Goal: Transaction & Acquisition: Purchase product/service

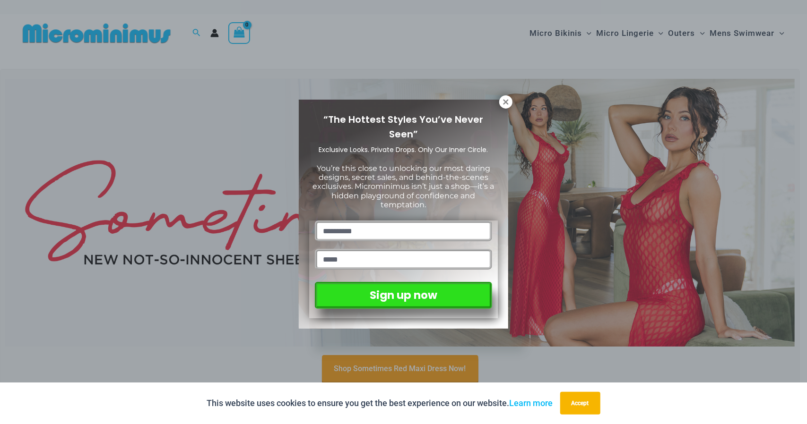
drag, startPoint x: 506, startPoint y: 104, endPoint x: 543, endPoint y: 65, distance: 53.2
click at [506, 104] on icon at bounding box center [506, 102] width 9 height 9
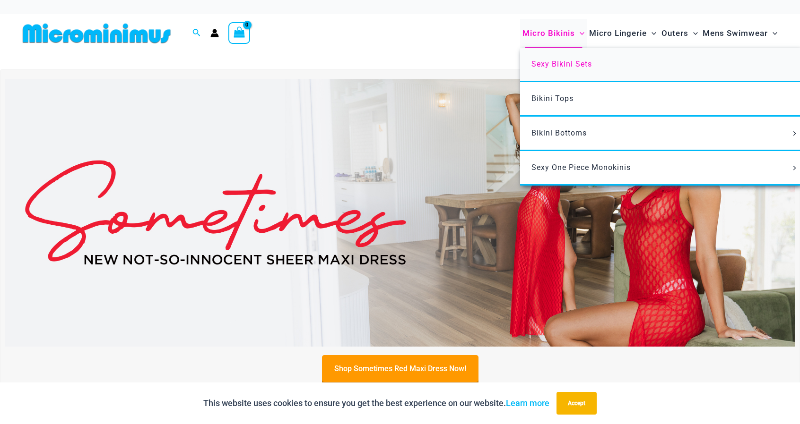
click at [562, 65] on span "Sexy Bikini Sets" at bounding box center [561, 64] width 61 height 9
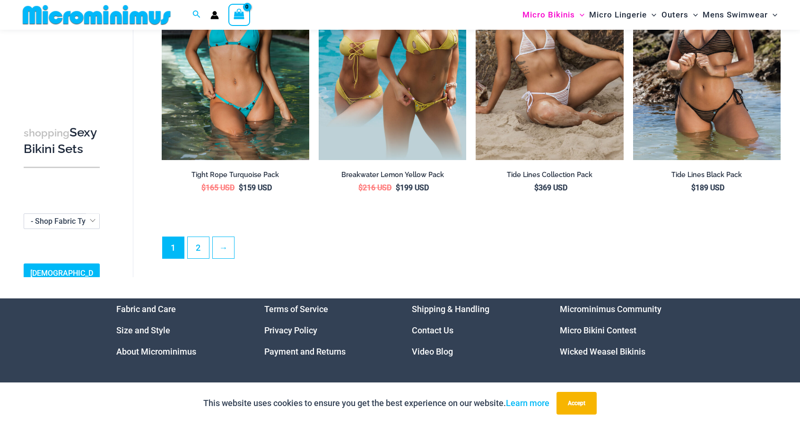
scroll to position [2262, 0]
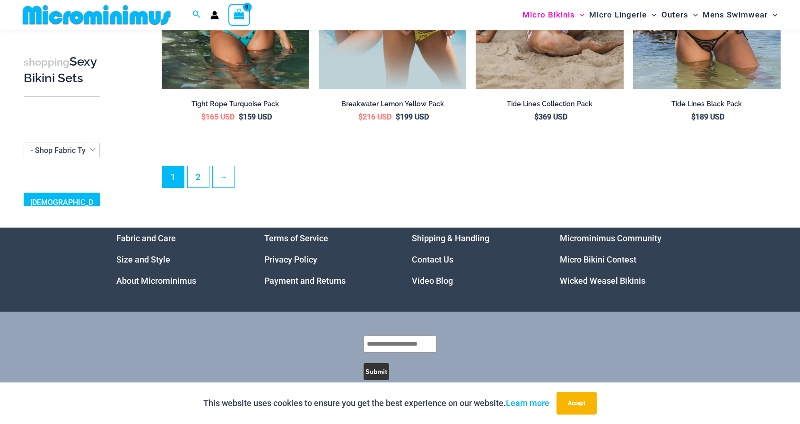
click at [425, 279] on link "Video Blog" at bounding box center [432, 281] width 41 height 10
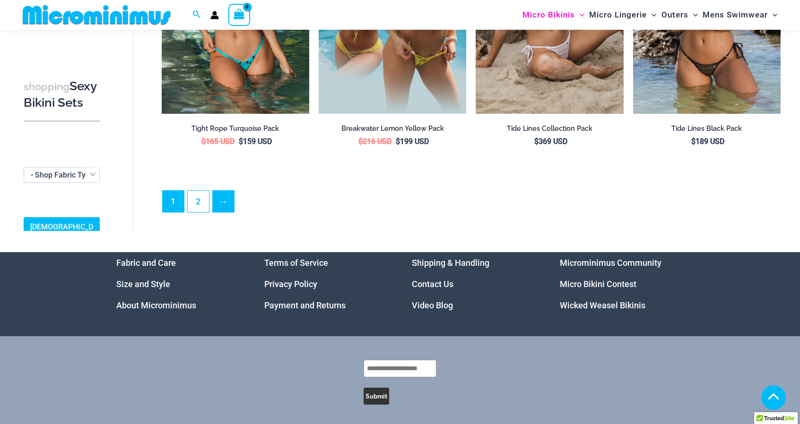
scroll to position [2254, 0]
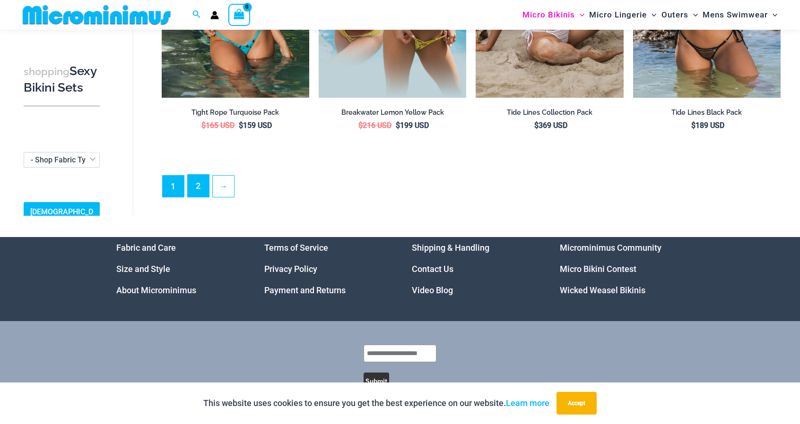
click at [198, 191] on link "2" at bounding box center [198, 186] width 21 height 22
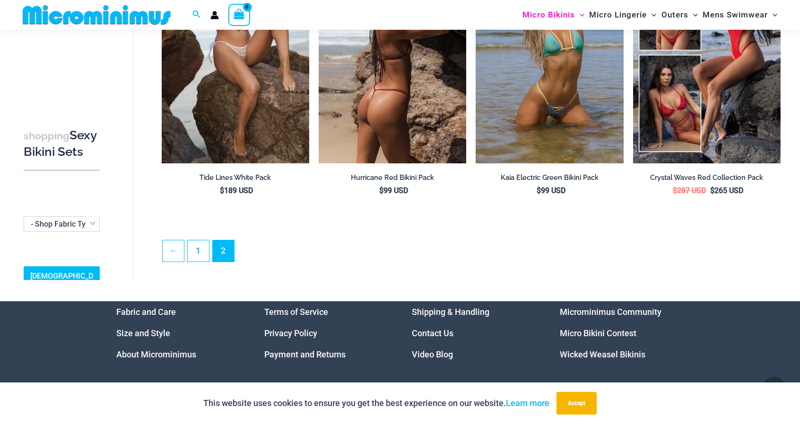
scroll to position [182, 0]
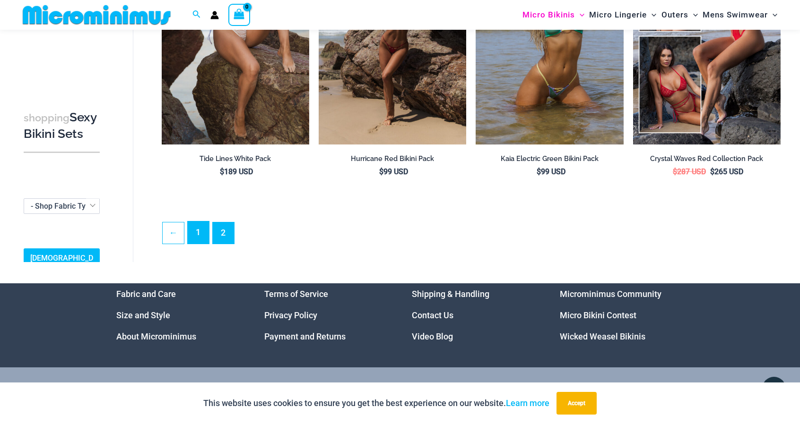
click at [201, 228] on link "1" at bounding box center [198, 233] width 21 height 22
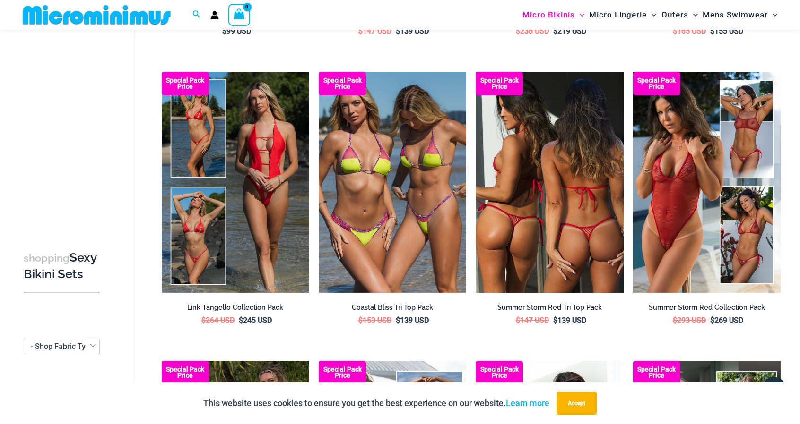
scroll to position [654, 0]
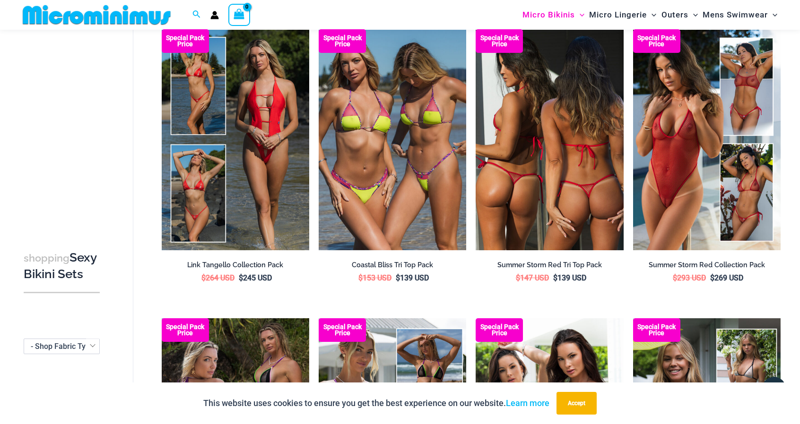
click at [564, 174] on img at bounding box center [549, 139] width 147 height 221
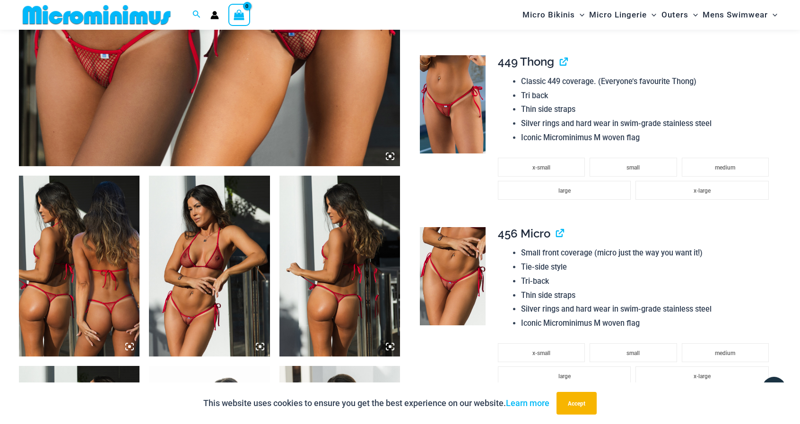
scroll to position [465, 0]
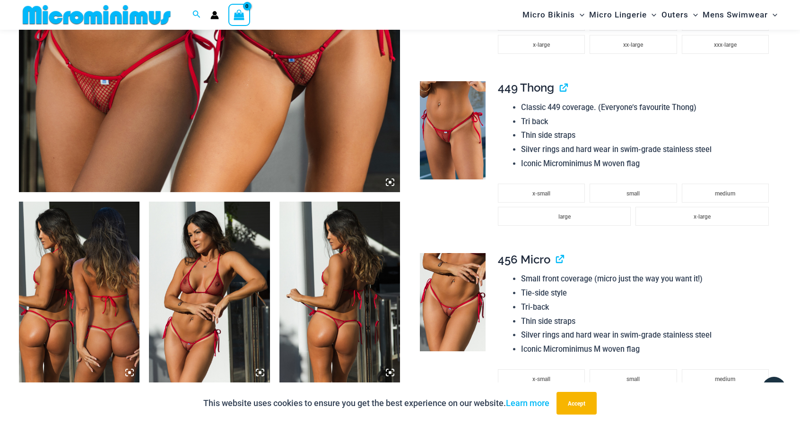
click at [88, 271] on img at bounding box center [79, 292] width 121 height 181
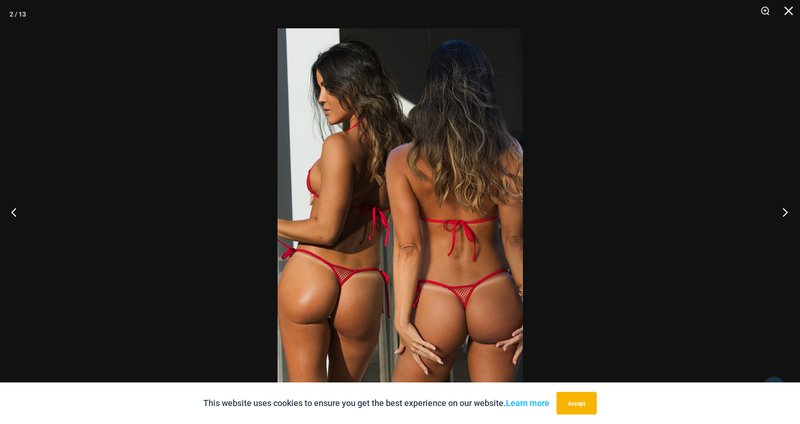
click at [792, 211] on button "Next" at bounding box center [781, 212] width 35 height 47
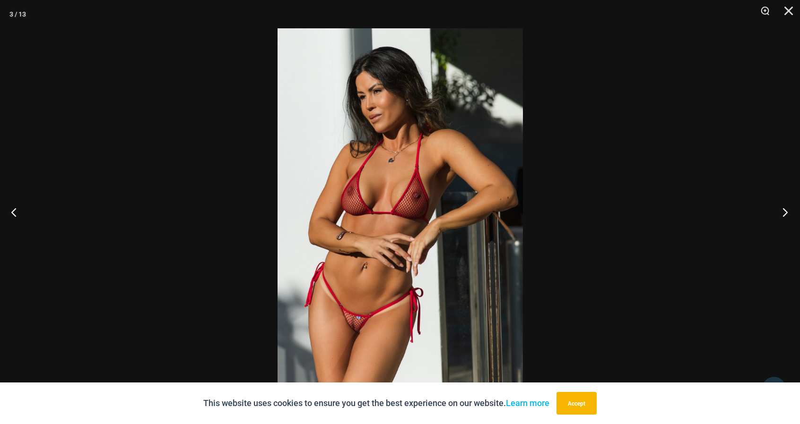
click at [792, 211] on button "Next" at bounding box center [781, 212] width 35 height 47
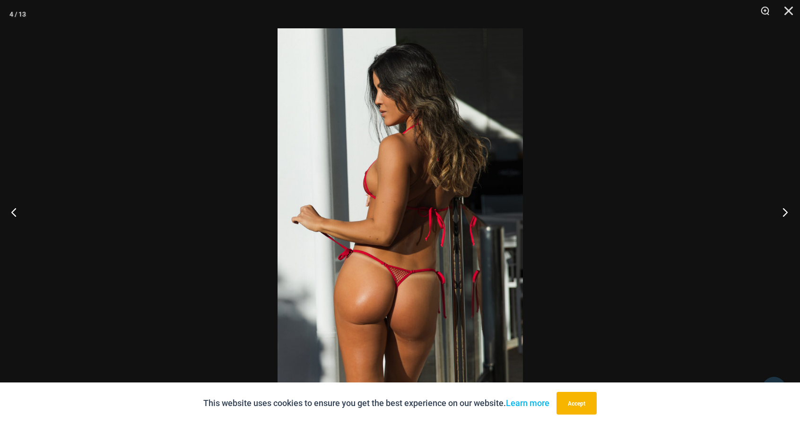
click at [792, 211] on button "Next" at bounding box center [781, 212] width 35 height 47
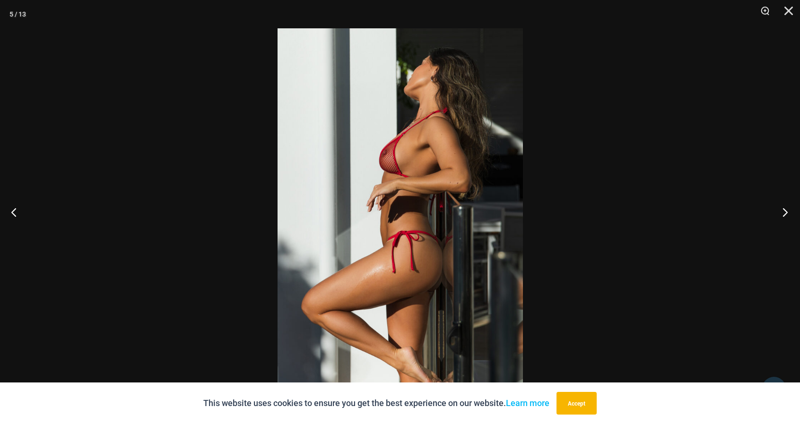
click at [792, 211] on button "Next" at bounding box center [781, 212] width 35 height 47
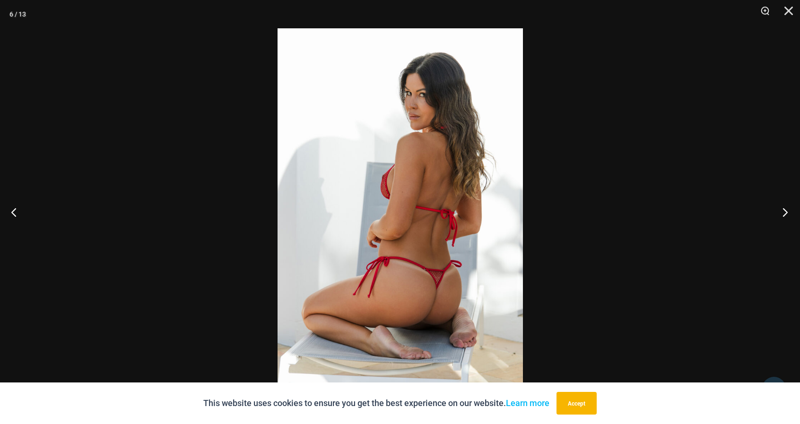
click at [792, 211] on button "Next" at bounding box center [781, 212] width 35 height 47
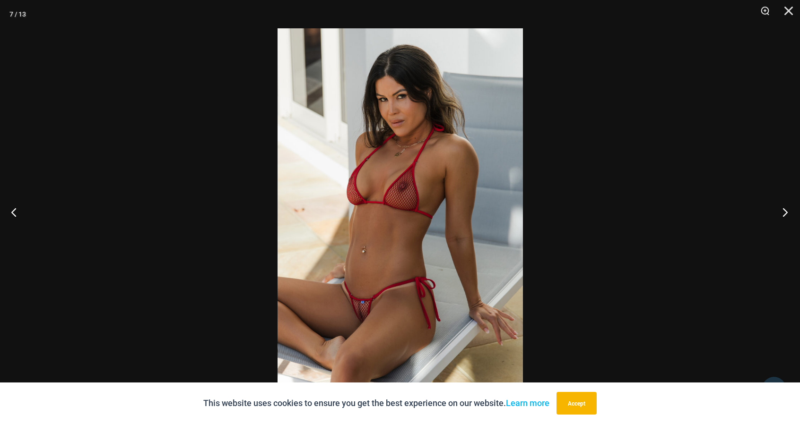
click at [792, 211] on button "Next" at bounding box center [781, 212] width 35 height 47
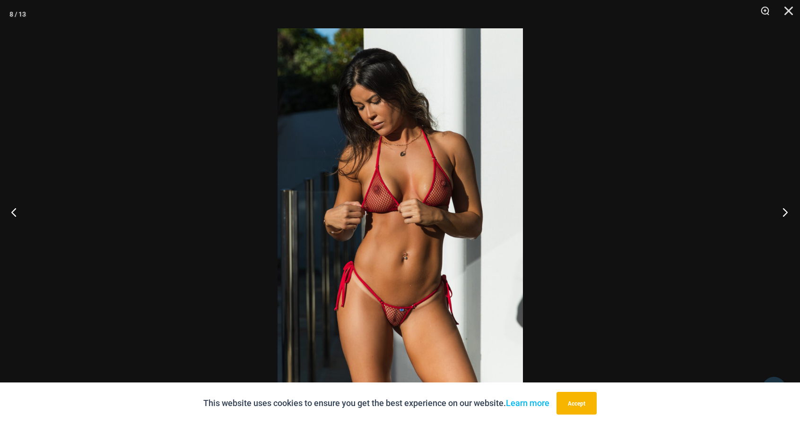
click at [792, 211] on button "Next" at bounding box center [781, 212] width 35 height 47
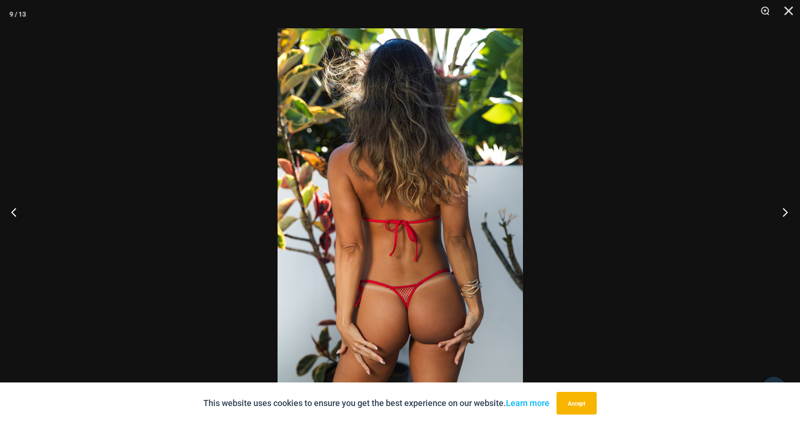
click at [792, 211] on button "Next" at bounding box center [781, 212] width 35 height 47
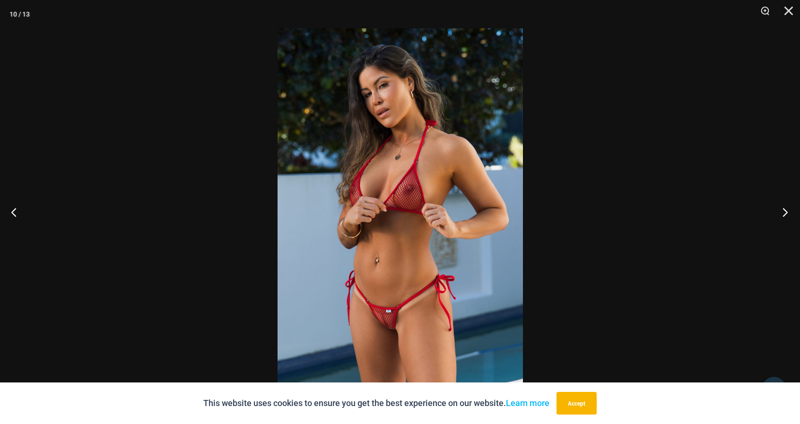
click at [792, 211] on button "Next" at bounding box center [781, 212] width 35 height 47
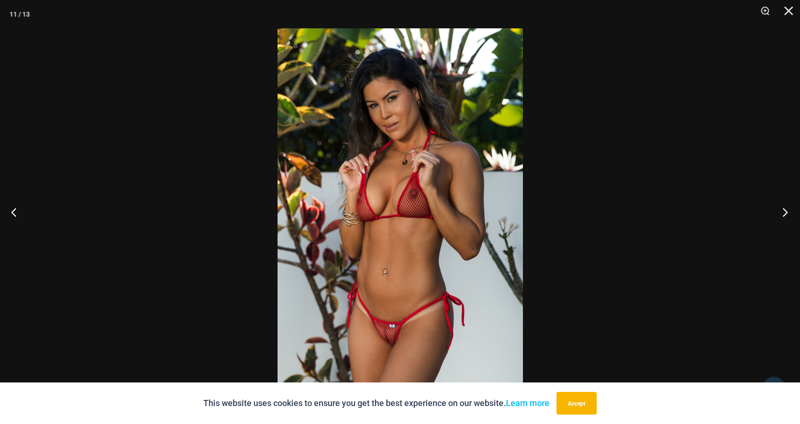
click at [792, 211] on button "Next" at bounding box center [781, 212] width 35 height 47
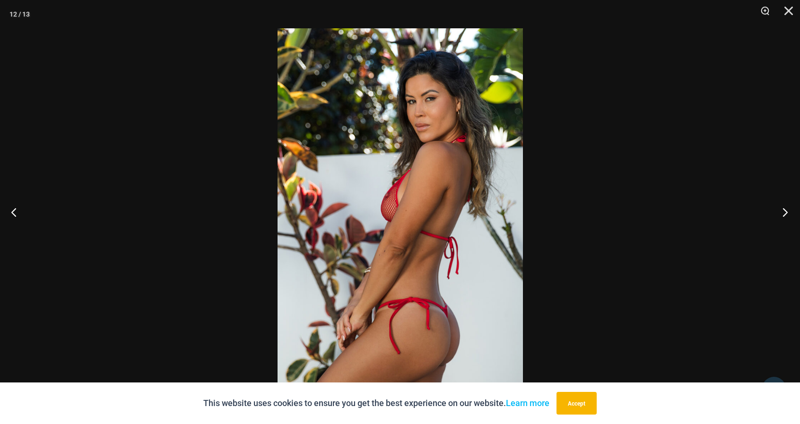
click at [792, 211] on button "Next" at bounding box center [781, 212] width 35 height 47
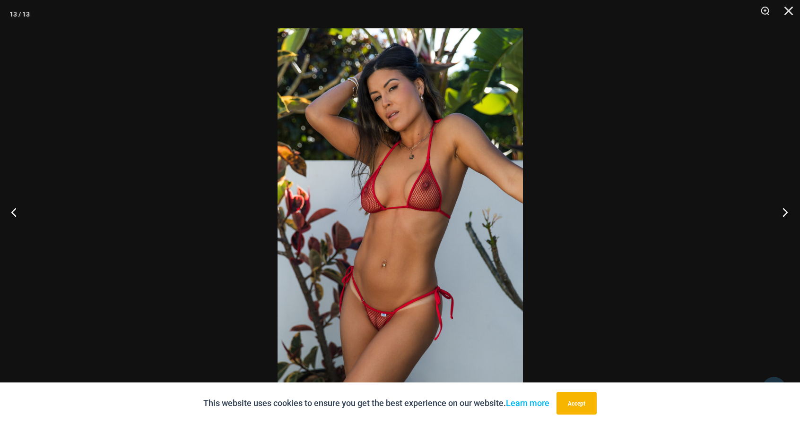
click at [792, 211] on button "Next" at bounding box center [781, 212] width 35 height 47
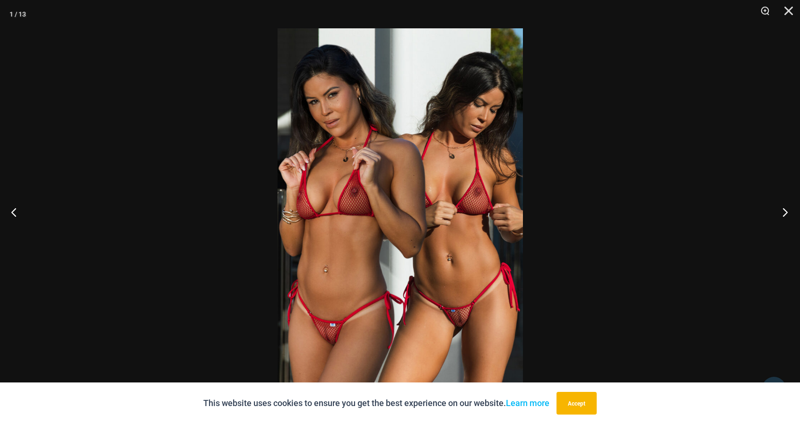
click at [792, 211] on button "Next" at bounding box center [781, 212] width 35 height 47
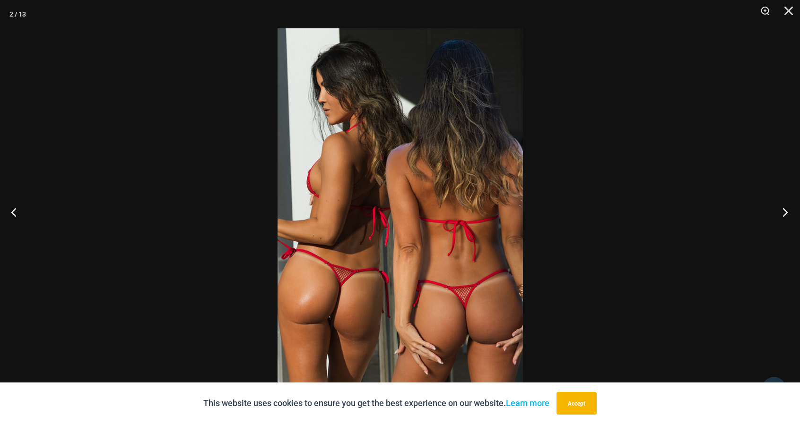
click at [792, 211] on button "Next" at bounding box center [781, 212] width 35 height 47
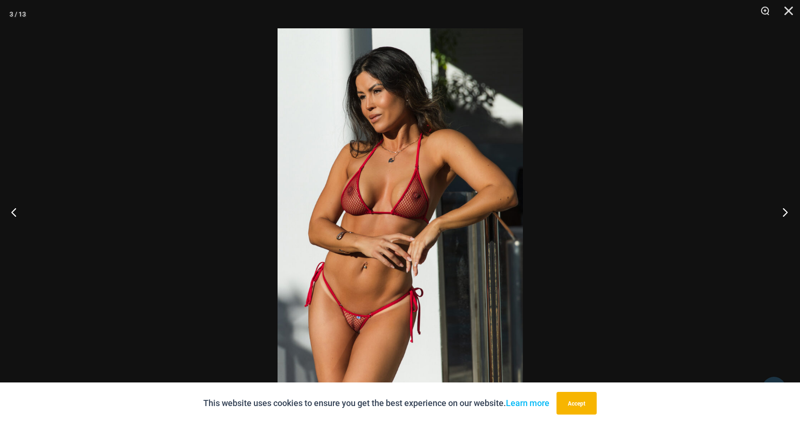
click at [792, 211] on button "Next" at bounding box center [781, 212] width 35 height 47
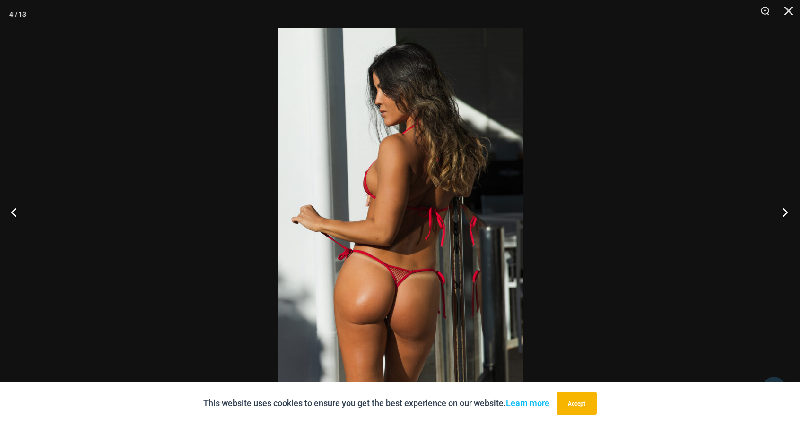
click at [792, 211] on button "Next" at bounding box center [781, 212] width 35 height 47
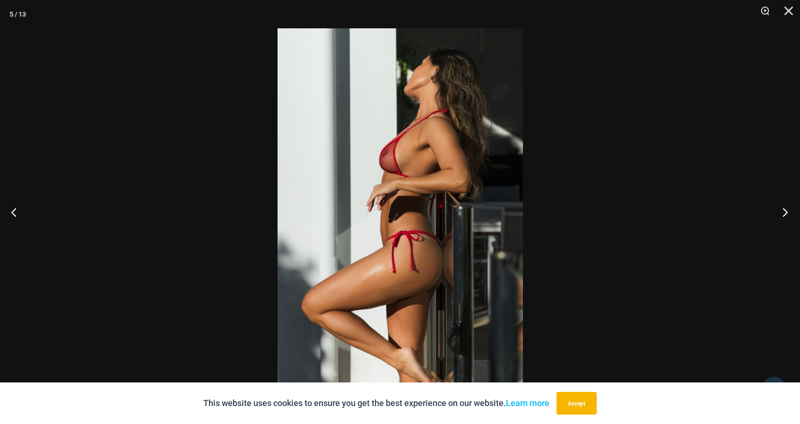
click at [792, 211] on button "Next" at bounding box center [781, 212] width 35 height 47
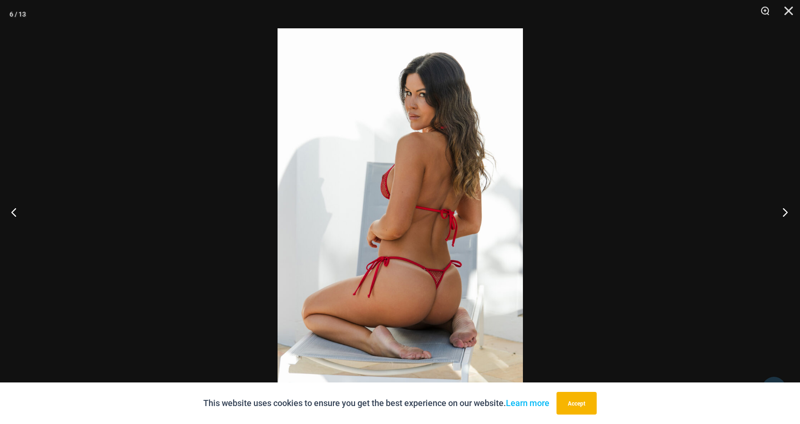
click at [792, 211] on button "Next" at bounding box center [781, 212] width 35 height 47
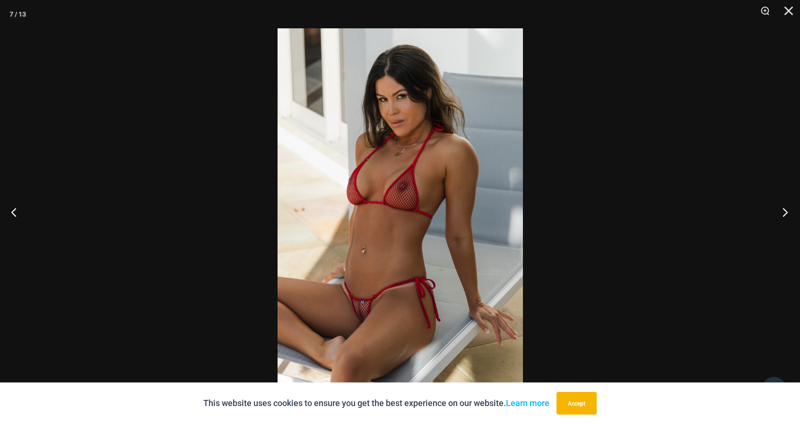
click at [792, 211] on button "Next" at bounding box center [781, 212] width 35 height 47
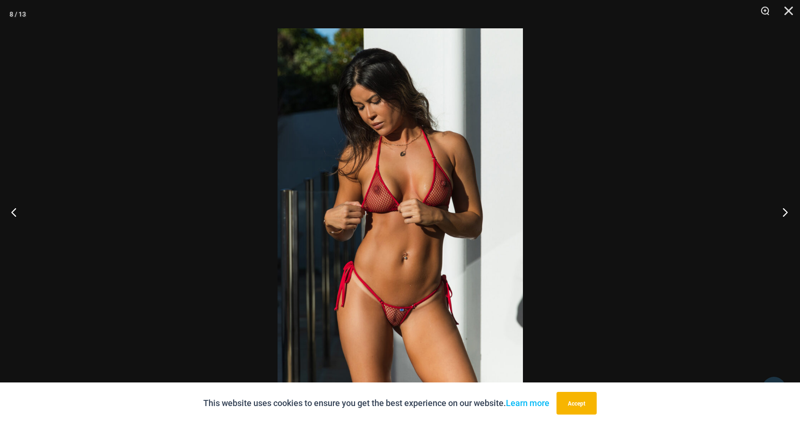
click at [792, 211] on button "Next" at bounding box center [781, 212] width 35 height 47
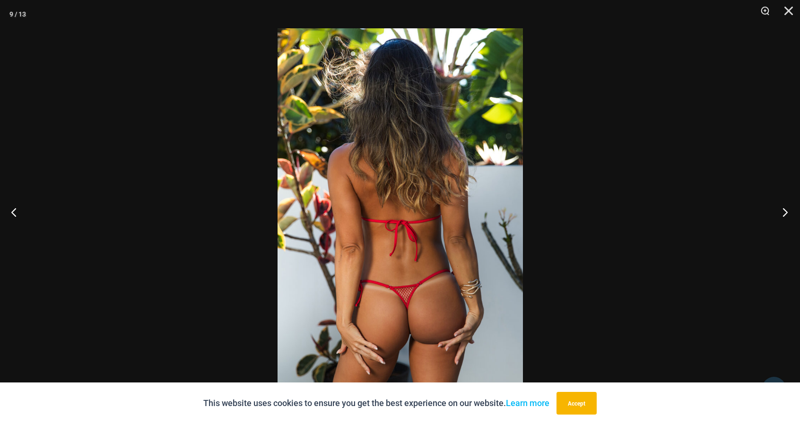
click at [792, 211] on button "Next" at bounding box center [781, 212] width 35 height 47
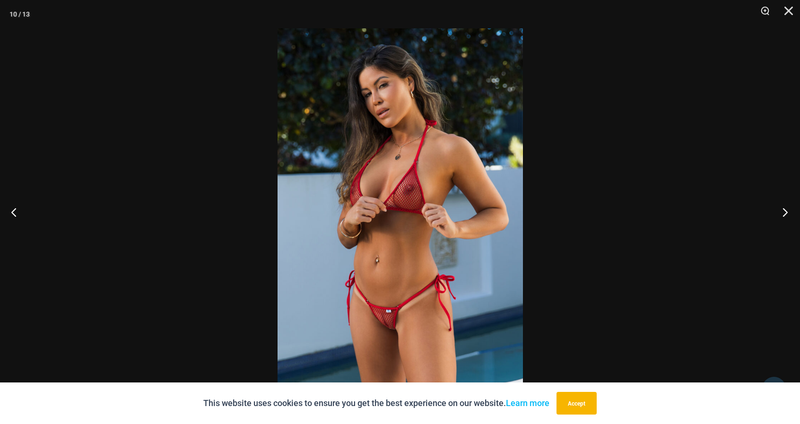
click at [792, 211] on button "Next" at bounding box center [781, 212] width 35 height 47
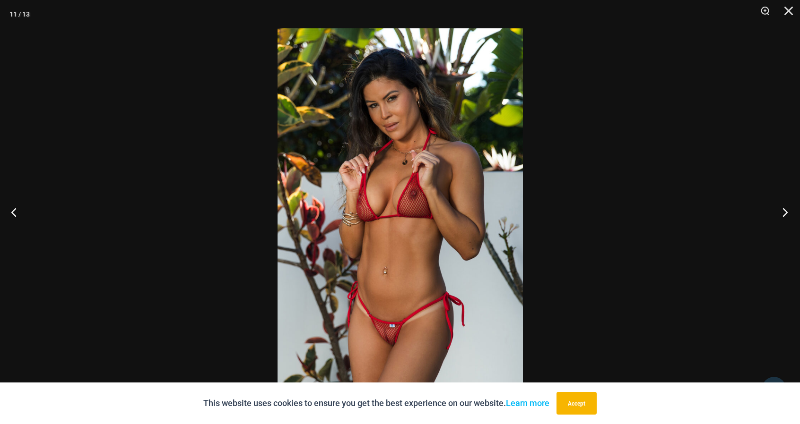
click at [792, 211] on button "Next" at bounding box center [781, 212] width 35 height 47
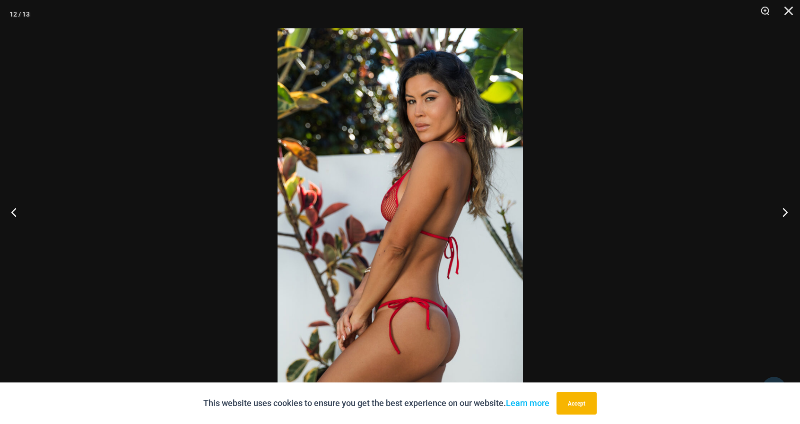
click at [792, 211] on button "Next" at bounding box center [781, 212] width 35 height 47
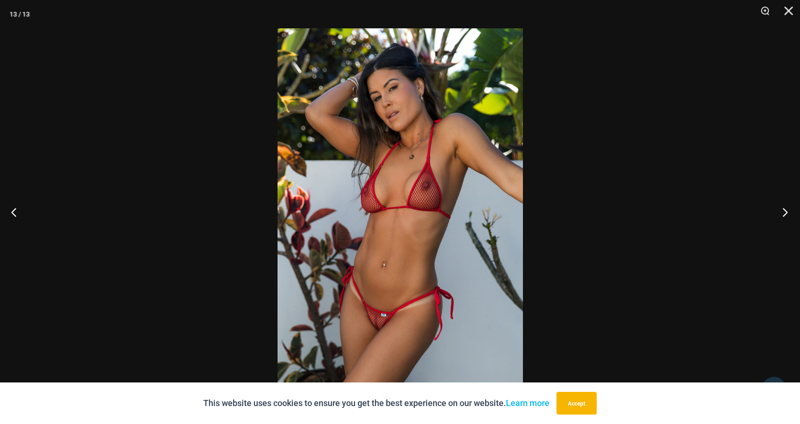
click at [792, 211] on button "Next" at bounding box center [781, 212] width 35 height 47
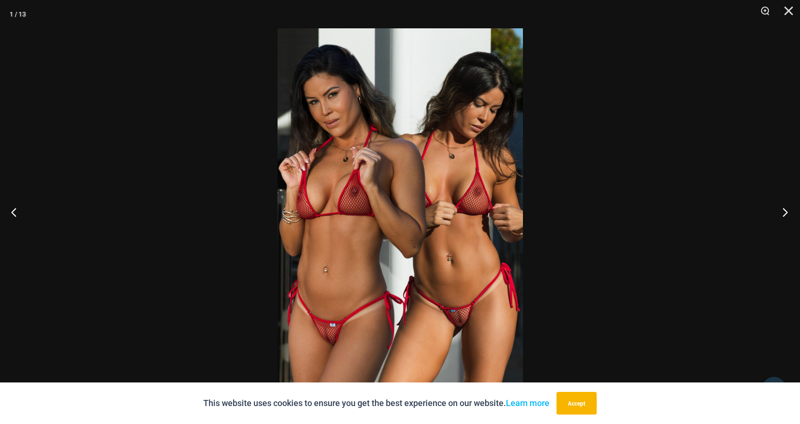
click at [792, 211] on button "Next" at bounding box center [781, 212] width 35 height 47
